Goal: Complete application form

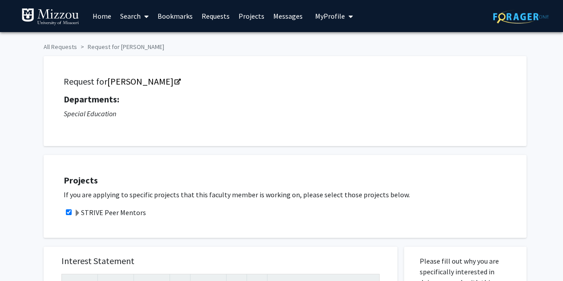
scroll to position [177, 0]
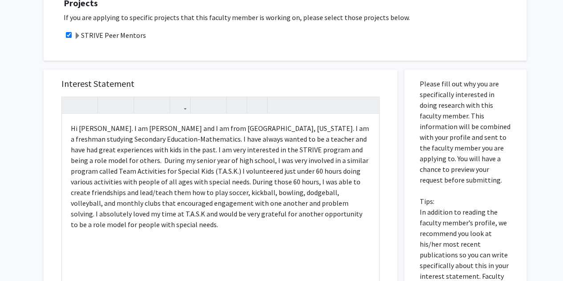
click at [250, 76] on div "Interest Statement Hi [PERSON_NAME]. I am [PERSON_NAME] and I am from [GEOGRAPH…" at bounding box center [221, 202] width 336 height 266
click at [314, 139] on div "Hi [PERSON_NAME]. I am [PERSON_NAME] and I am from [GEOGRAPHIC_DATA], [US_STATE…" at bounding box center [221, 216] width 318 height 204
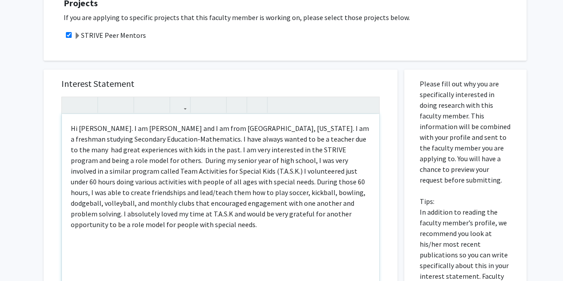
click at [352, 140] on div "Hi [PERSON_NAME]. I am [PERSON_NAME] and I am from [GEOGRAPHIC_DATA], [US_STATE…" at bounding box center [221, 216] width 318 height 204
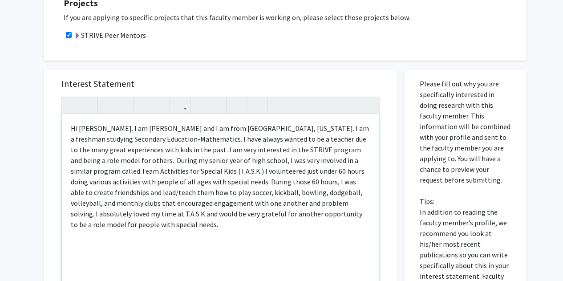
click at [121, 151] on div "Hi [PERSON_NAME]. I am [PERSON_NAME] and I am from [GEOGRAPHIC_DATA], [US_STATE…" at bounding box center [221, 216] width 318 height 204
click at [136, 152] on div "Hi [PERSON_NAME]. I am [PERSON_NAME] and I am from [GEOGRAPHIC_DATA], [US_STATE…" at bounding box center [221, 216] width 318 height 204
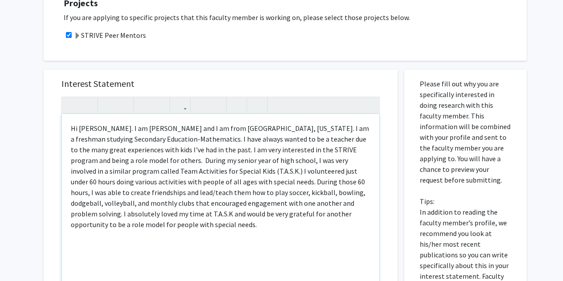
click at [251, 198] on div "Hi [PERSON_NAME]. I am [PERSON_NAME] and I am from [GEOGRAPHIC_DATA], [US_STATE…" at bounding box center [221, 216] width 318 height 204
click at [114, 133] on div "Hi [PERSON_NAME]. I am [PERSON_NAME] and I am from [GEOGRAPHIC_DATA], [US_STATE…" at bounding box center [221, 216] width 318 height 204
click at [228, 194] on div "Hi [PERSON_NAME]! I am [PERSON_NAME] and I am from [GEOGRAPHIC_DATA], [US_STATE…" at bounding box center [221, 216] width 318 height 204
click at [118, 130] on div "Hi [PERSON_NAME]! I am [PERSON_NAME] and I am from [GEOGRAPHIC_DATA], [US_STATE…" at bounding box center [221, 216] width 318 height 204
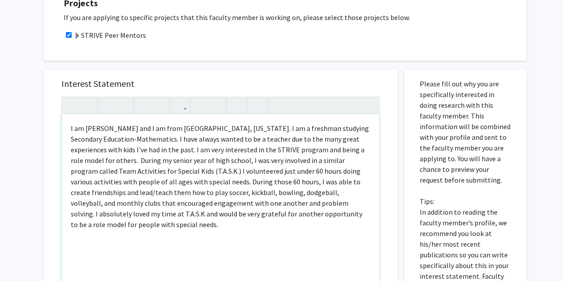
click at [147, 129] on div "I am [PERSON_NAME] and I am from [GEOGRAPHIC_DATA], [US_STATE]. I am a freshman…" at bounding box center [221, 216] width 318 height 204
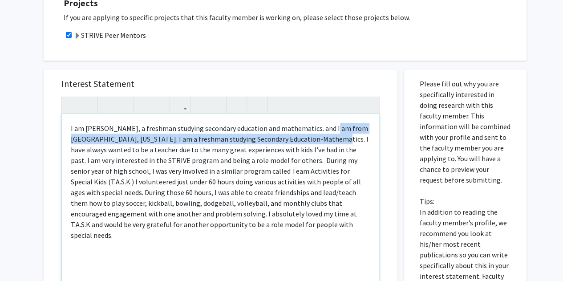
drag, startPoint x: 323, startPoint y: 139, endPoint x: 330, endPoint y: 128, distance: 12.8
click at [330, 128] on div "I am [PERSON_NAME], a freshman studying secondary education and mathematics. an…" at bounding box center [221, 216] width 318 height 204
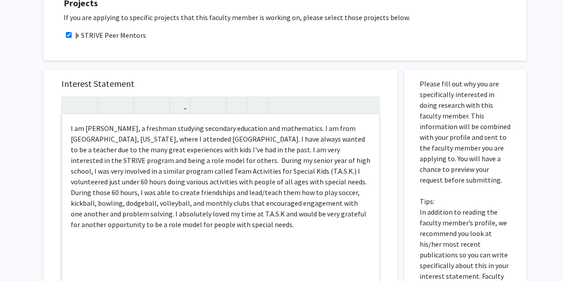
click at [281, 150] on div "I am [PERSON_NAME], a freshman studying secondary education and mathematics. I …" at bounding box center [221, 216] width 318 height 204
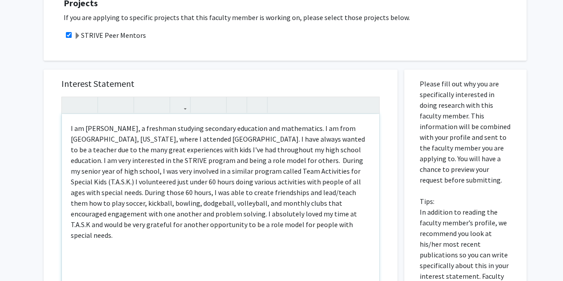
click at [232, 211] on div "I am [PERSON_NAME], a freshman studying secondary education and mathematics. I …" at bounding box center [221, 216] width 318 height 204
click at [206, 163] on div "I am [PERSON_NAME], a freshman studying secondary education and mathematics. I …" at bounding box center [221, 216] width 318 height 204
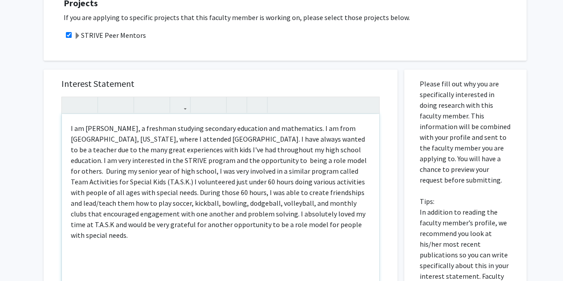
click at [282, 160] on div "I am [PERSON_NAME], a freshman studying secondary education and mathematics. I …" at bounding box center [221, 216] width 318 height 204
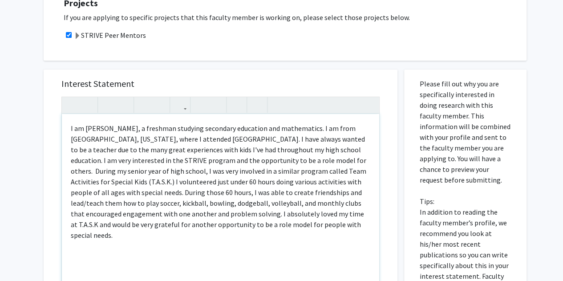
click at [134, 184] on div "I am [PERSON_NAME], a freshman studying secondary education and mathematics. I …" at bounding box center [221, 216] width 318 height 204
click at [199, 206] on div "I am [PERSON_NAME], a freshman studying secondary education and mathematics. I …" at bounding box center [221, 216] width 318 height 204
click at [261, 203] on div "I am [PERSON_NAME], a freshman studying secondary education and mathematics. I …" at bounding box center [221, 216] width 318 height 204
type textarea "I am [PERSON_NAME], a freshman studying secondary education and mathematics. I …"
click at [349, 228] on div "I am [PERSON_NAME], a freshman studying secondary education and mathematics. I …" at bounding box center [221, 216] width 318 height 204
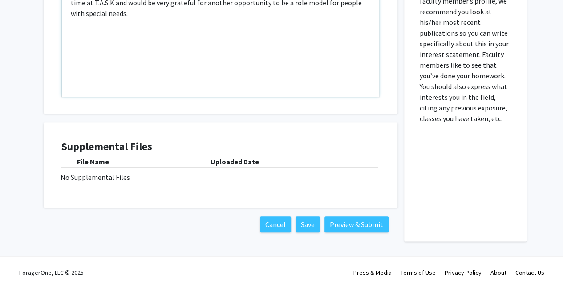
scroll to position [400, 0]
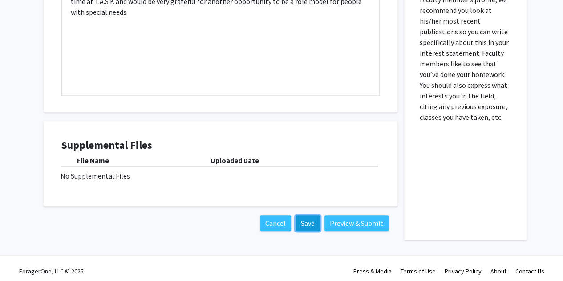
click at [304, 222] on button "Save" at bounding box center [308, 223] width 24 height 16
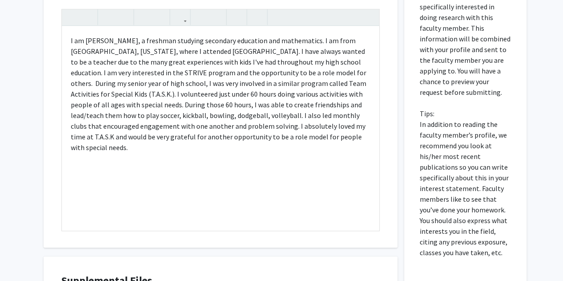
scroll to position [264, 0]
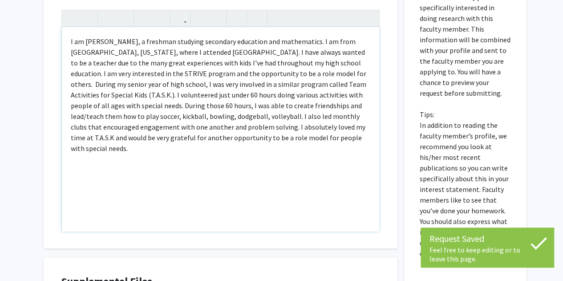
click at [338, 131] on div "I am [PERSON_NAME], a freshman studying secondary education and mathematics. I …" at bounding box center [221, 129] width 318 height 204
click at [338, 143] on div "I am [PERSON_NAME], a freshman studying secondary education and mathematics. I …" at bounding box center [221, 129] width 318 height 204
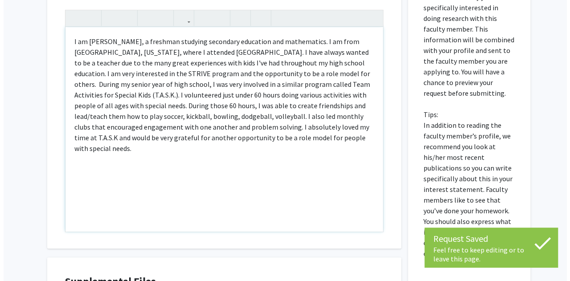
scroll to position [406, 0]
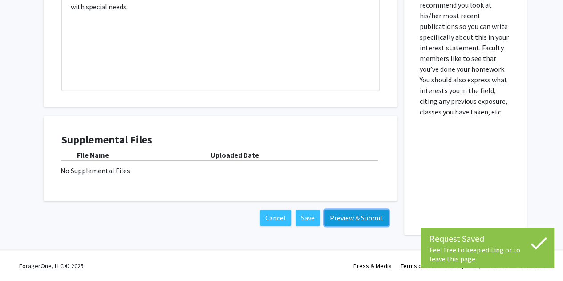
click at [356, 219] on button "Preview & Submit" at bounding box center [357, 218] width 64 height 16
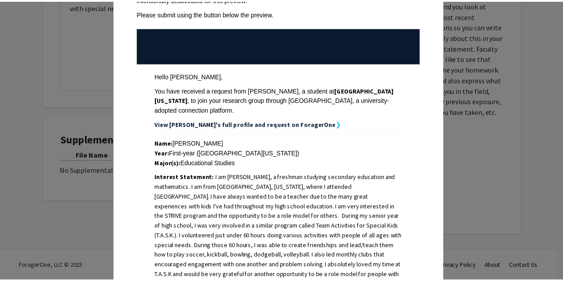
scroll to position [0, 0]
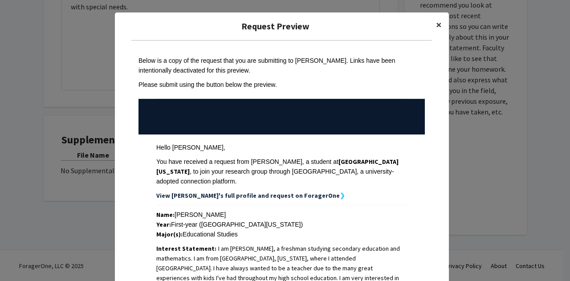
click at [436, 20] on span "×" at bounding box center [439, 25] width 6 height 14
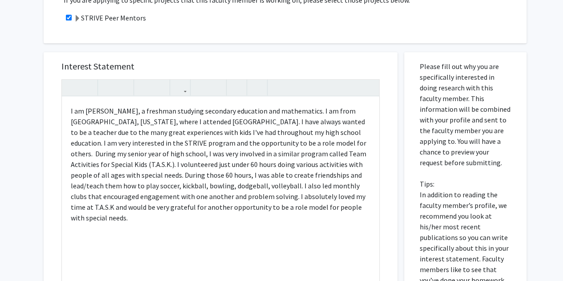
scroll to position [196, 0]
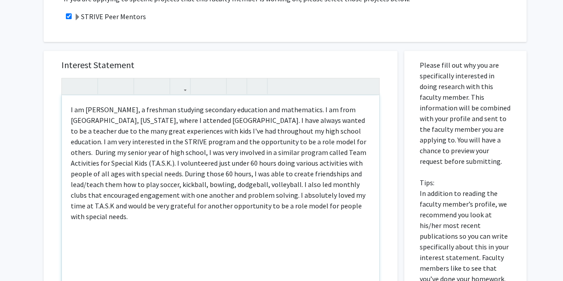
click at [220, 136] on div "I am [PERSON_NAME], a freshman studying secondary education and mathematics. I …" at bounding box center [221, 197] width 318 height 204
copy div "I am [PERSON_NAME], a freshman studying secondary education and mathematics. I …"
click at [52, 82] on div "Interest Statement I am [PERSON_NAME], a freshman studying secondary education …" at bounding box center [221, 184] width 354 height 266
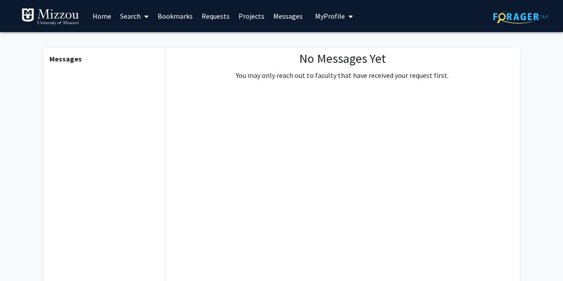
click at [105, 16] on link "Home" at bounding box center [102, 15] width 28 height 31
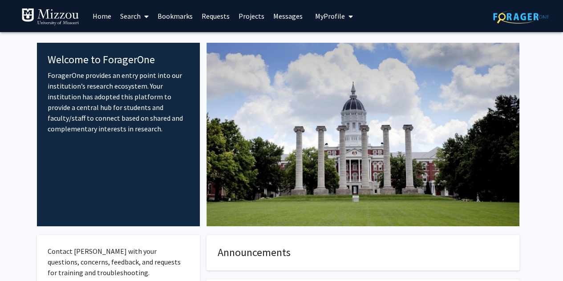
click at [318, 14] on span "My Profile" at bounding box center [330, 16] width 30 height 9
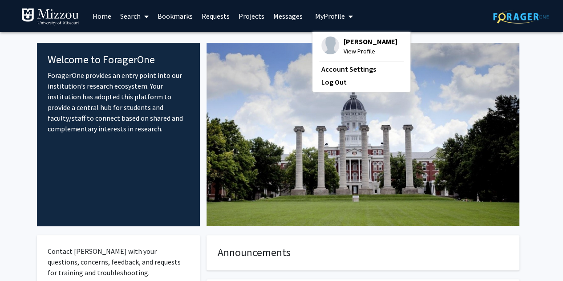
click at [358, 56] on span "View Profile" at bounding box center [371, 51] width 54 height 10
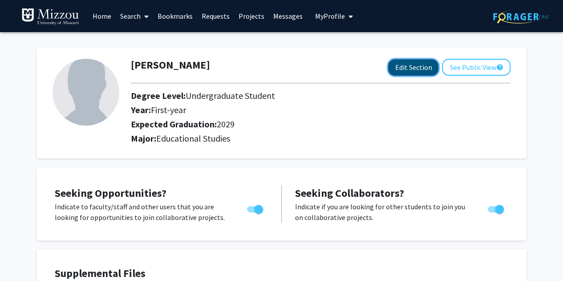
click at [412, 70] on button "Edit Section" at bounding box center [413, 67] width 50 height 16
select select "first-year"
select select "2029"
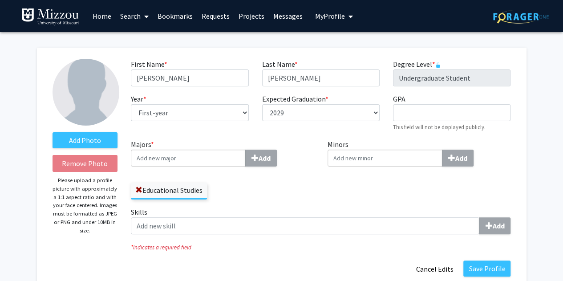
click at [207, 160] on input "Majors * Add" at bounding box center [188, 158] width 115 height 17
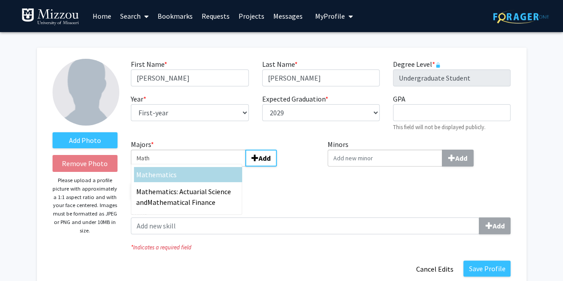
type input "Math"
click at [179, 177] on div "Math ematics" at bounding box center [188, 174] width 104 height 11
click at [179, 167] on input "Math" at bounding box center [188, 158] width 115 height 17
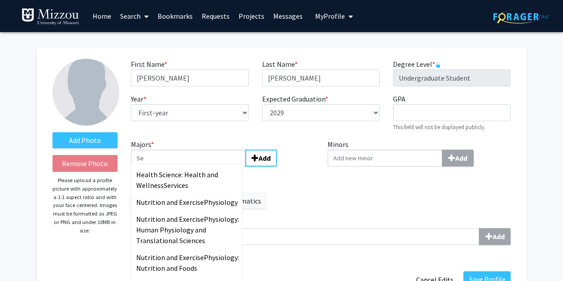
type input "S"
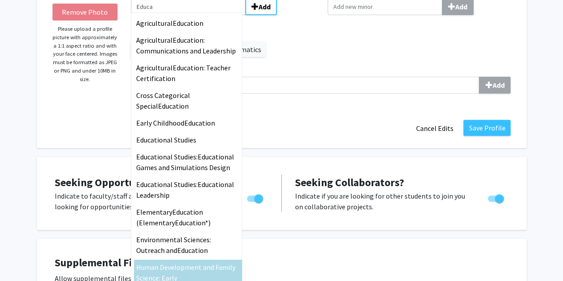
scroll to position [151, 0]
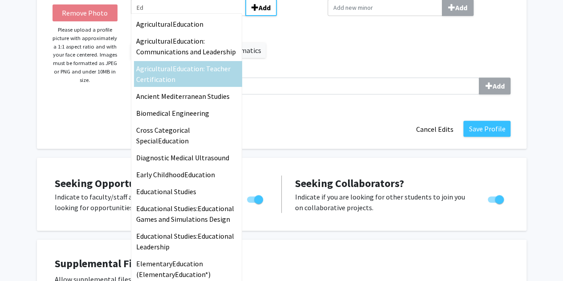
type input "E"
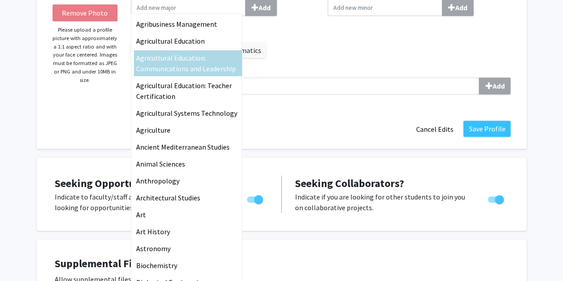
click at [412, 45] on div "Minors Add" at bounding box center [419, 27] width 197 height 78
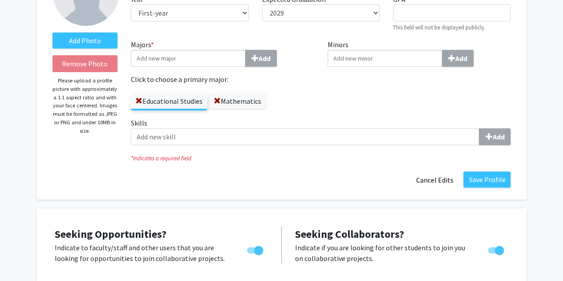
scroll to position [99, 0]
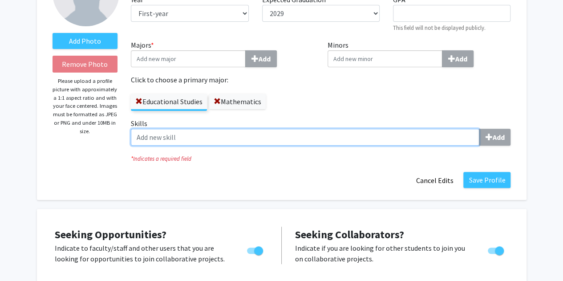
click at [430, 137] on input "Skills Add" at bounding box center [305, 137] width 349 height 17
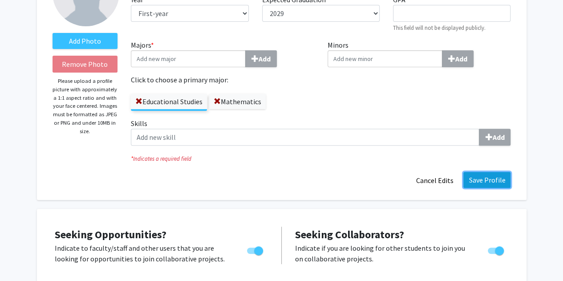
click at [480, 178] on button "Save Profile" at bounding box center [487, 180] width 47 height 16
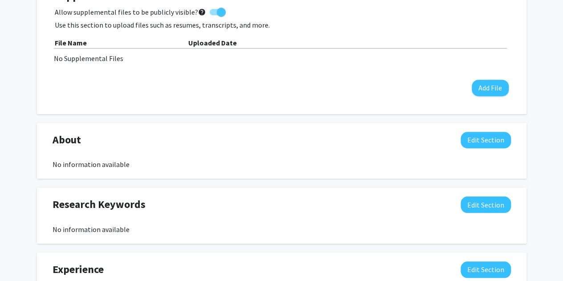
scroll to position [301, 0]
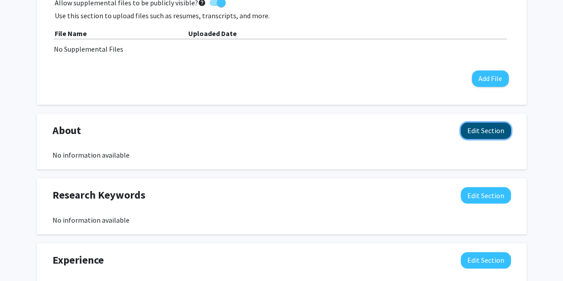
click at [472, 133] on button "Edit Section" at bounding box center [486, 130] width 50 height 16
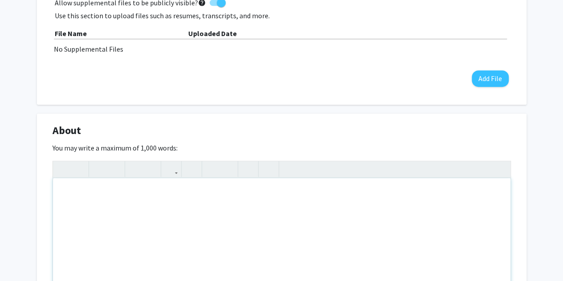
click at [227, 197] on div "Note to users with screen readers: Please deactivate our accessibility plugin f…" at bounding box center [282, 245] width 458 height 134
type textarea "I am a"
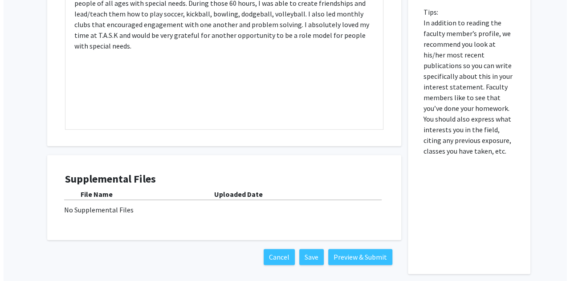
scroll to position [371, 0]
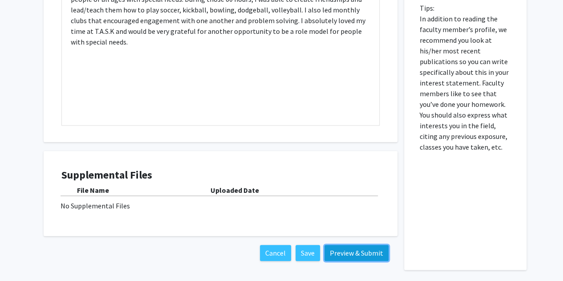
click at [350, 255] on button "Preview & Submit" at bounding box center [357, 253] width 64 height 16
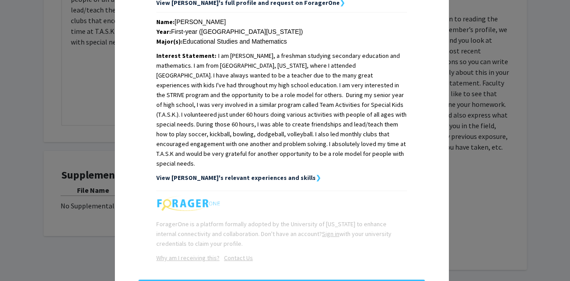
scroll to position [228, 0]
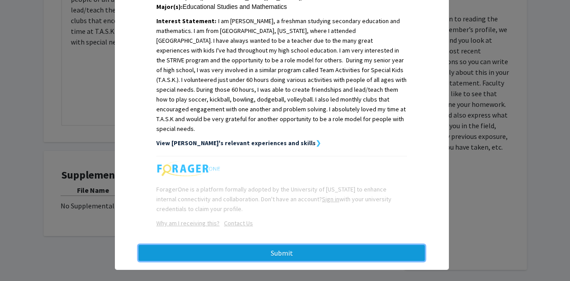
click at [278, 245] on button "Submit" at bounding box center [282, 253] width 286 height 16
